Goal: Task Accomplishment & Management: Manage account settings

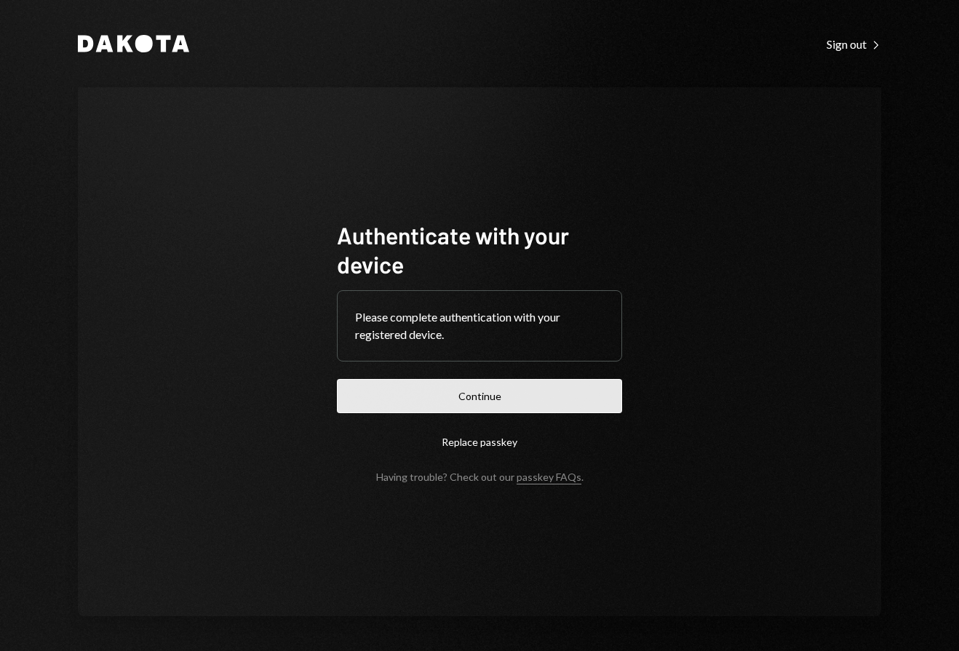
click at [489, 399] on button "Continue" at bounding box center [479, 396] width 285 height 34
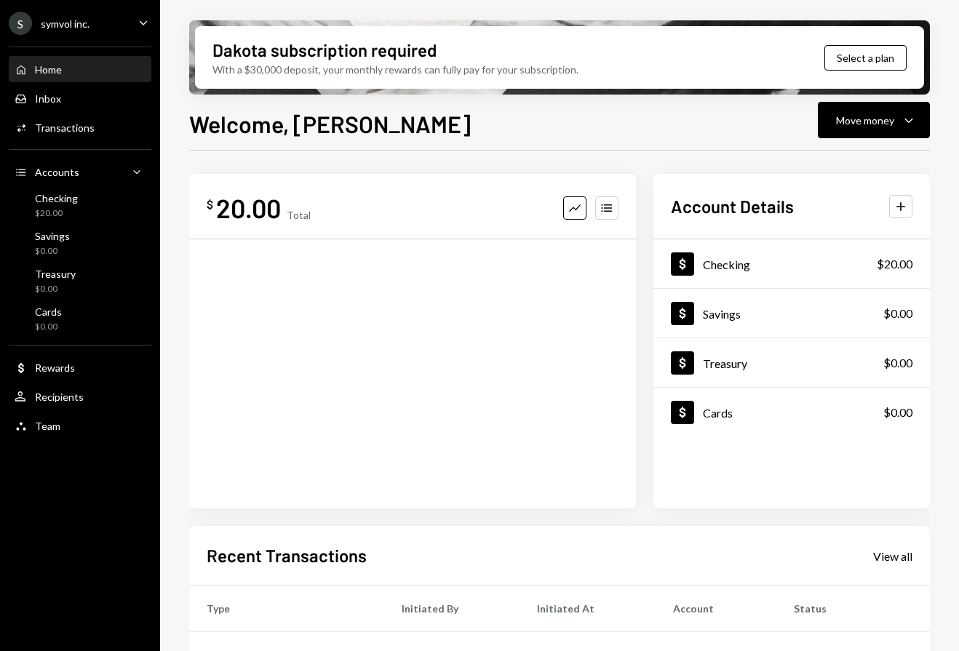
click at [632, 421] on div "$ 20.00 Total Graph Accounts" at bounding box center [412, 341] width 447 height 335
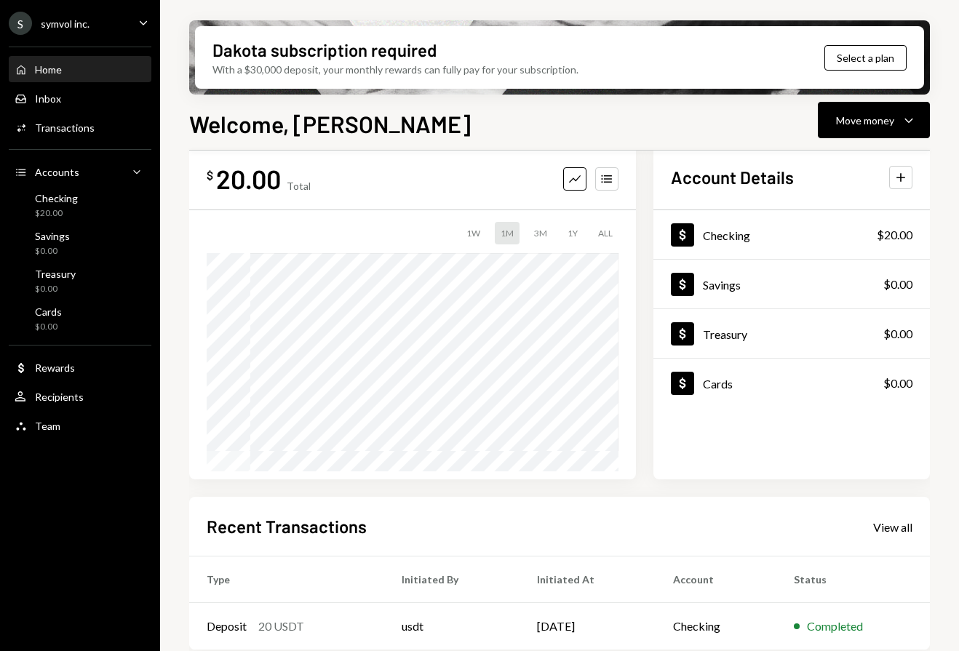
scroll to position [40, 0]
